Goal: Navigation & Orientation: Find specific page/section

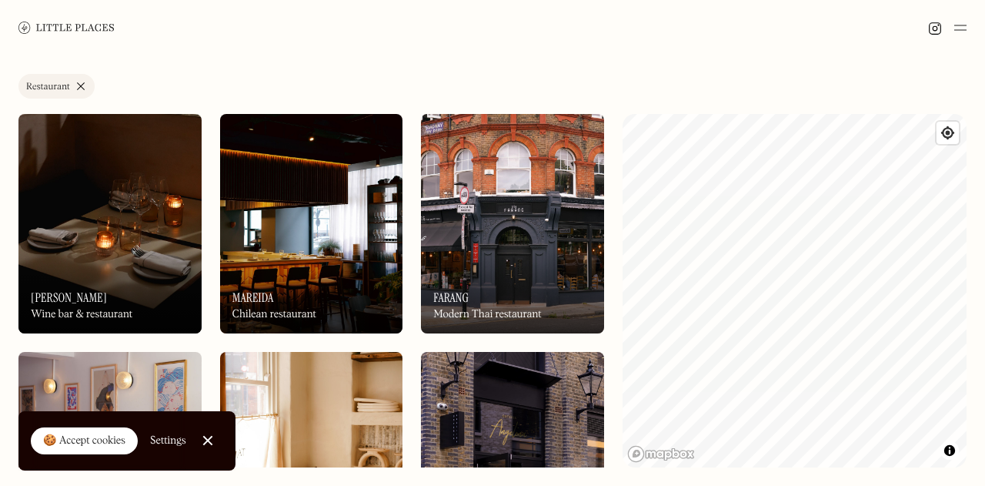
click at [965, 30] on img at bounding box center [960, 27] width 12 height 18
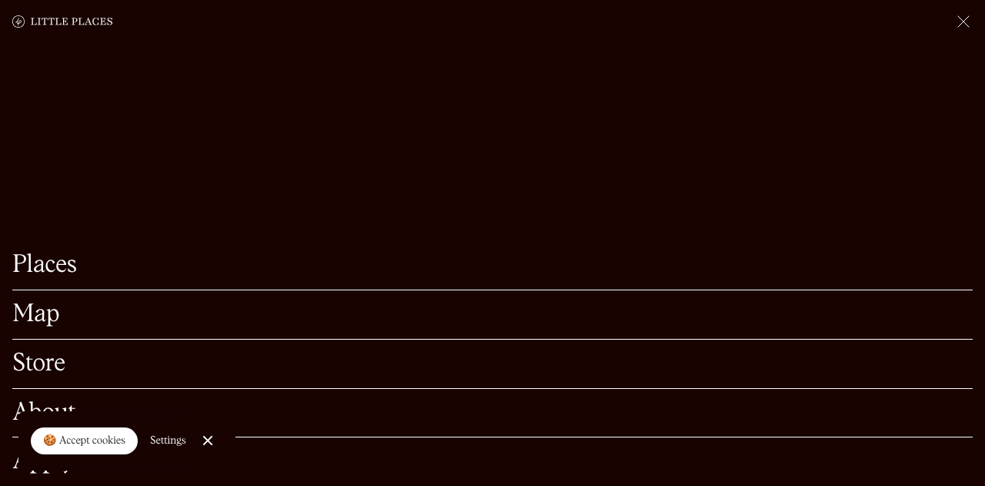
click at [55, 275] on link "Places" at bounding box center [492, 265] width 960 height 24
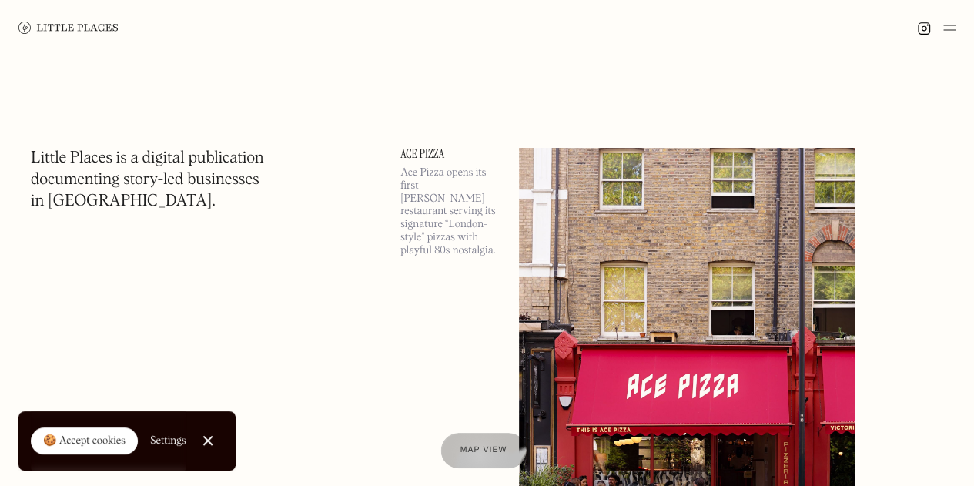
click at [478, 456] on div "Map view" at bounding box center [483, 451] width 47 height 16
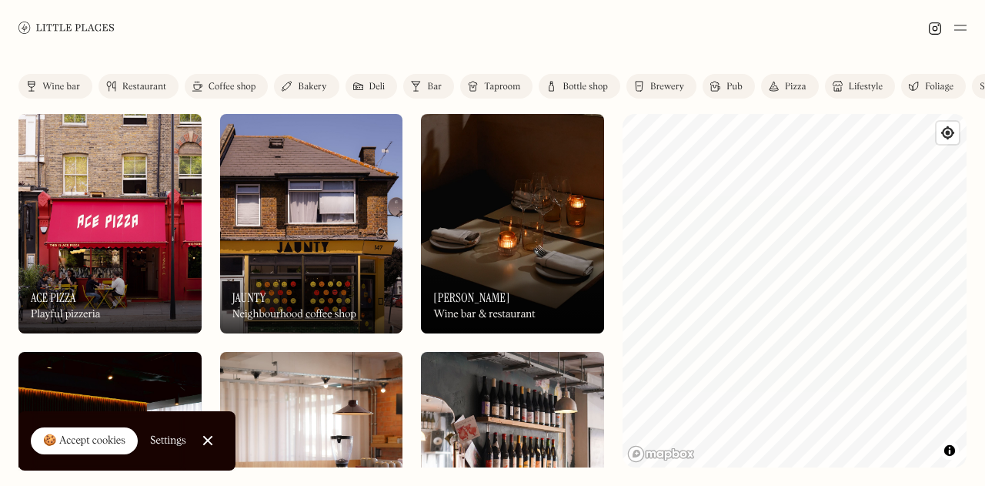
click at [131, 84] on div "Restaurant" at bounding box center [144, 86] width 44 height 9
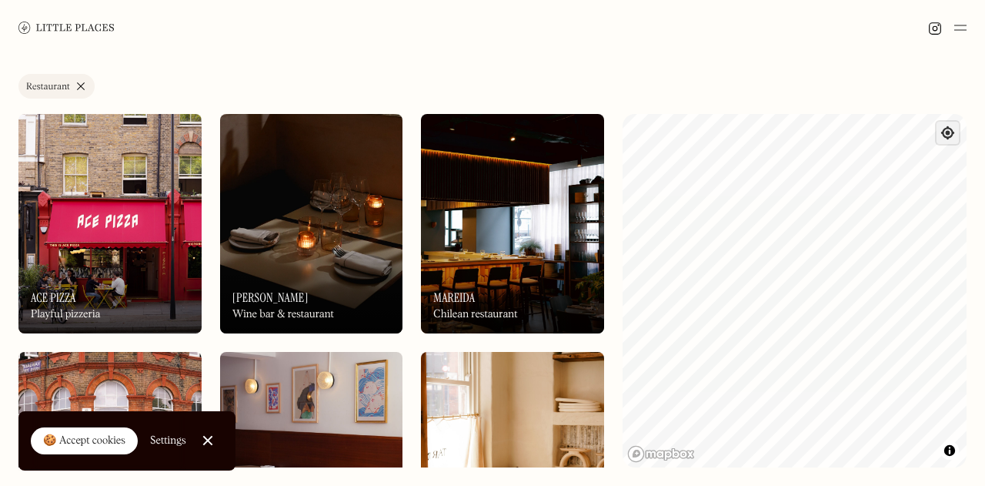
click at [950, 130] on span "Find my location" at bounding box center [948, 133] width 22 height 22
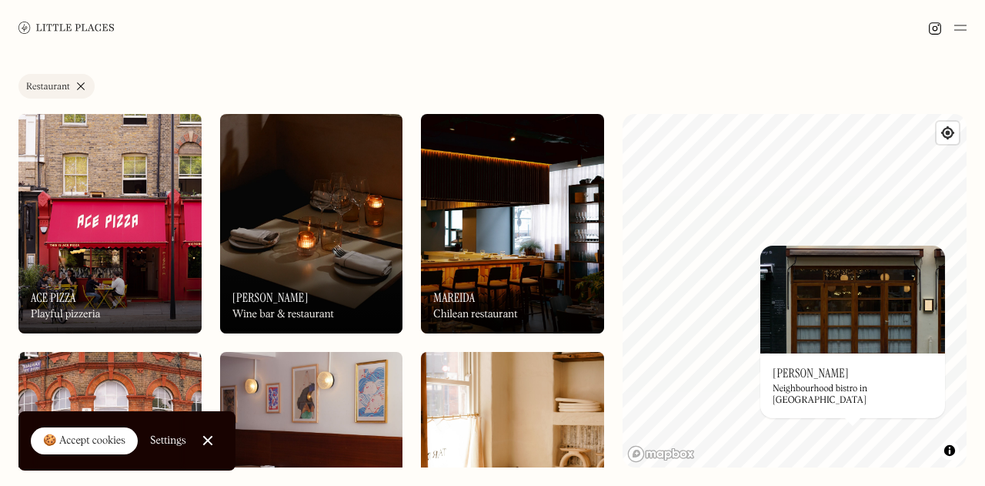
click at [823, 329] on div "© Mapbox © OpenStreetMap Improve this map On Our Radar Camille Neighbourhood bi…" at bounding box center [795, 290] width 344 height 353
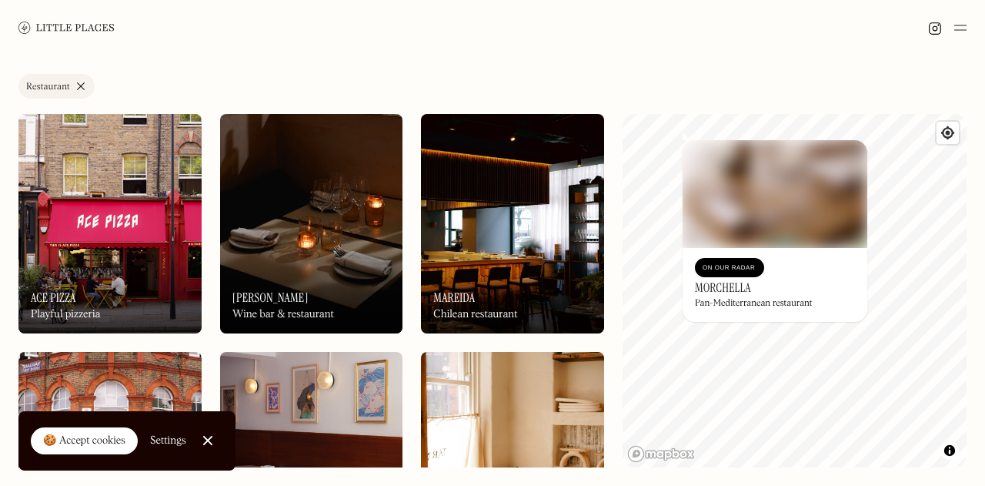
click at [853, 242] on div "© Mapbox © OpenStreetMap Improve this map On Our Radar Morchella Pan-Mediterran…" at bounding box center [795, 290] width 344 height 353
